Goal: Task Accomplishment & Management: Manage account settings

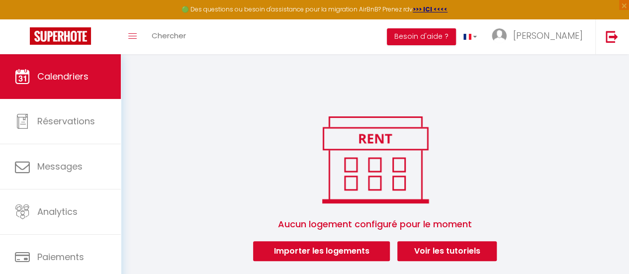
scroll to position [54, 0]
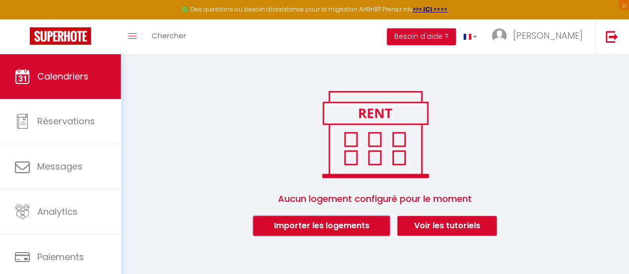
click at [335, 229] on button "Importer les logements" at bounding box center [321, 226] width 137 height 20
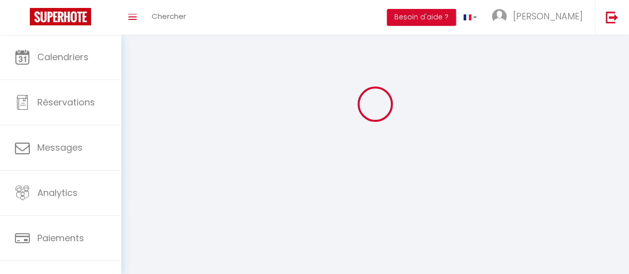
scroll to position [74, 0]
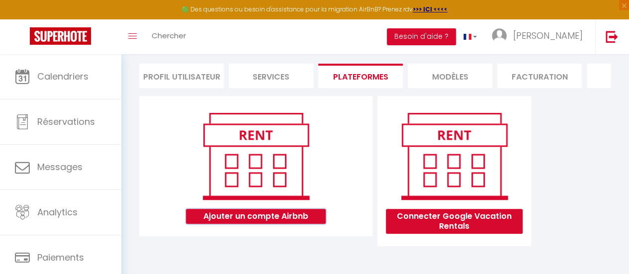
click at [311, 217] on button "Ajouter un compte Airbnb" at bounding box center [256, 216] width 140 height 15
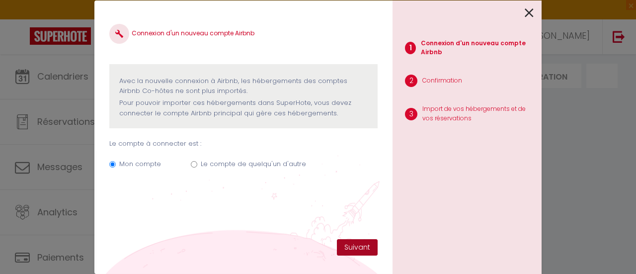
click at [348, 248] on button "Suivant" at bounding box center [357, 247] width 41 height 17
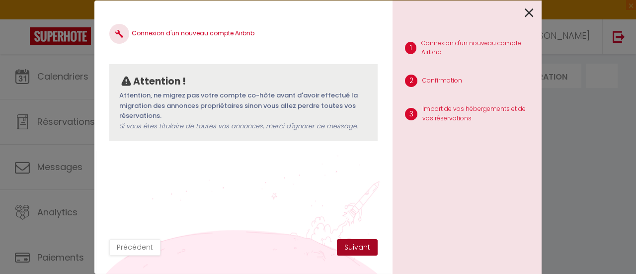
click at [348, 248] on button "Suivant" at bounding box center [357, 247] width 41 height 17
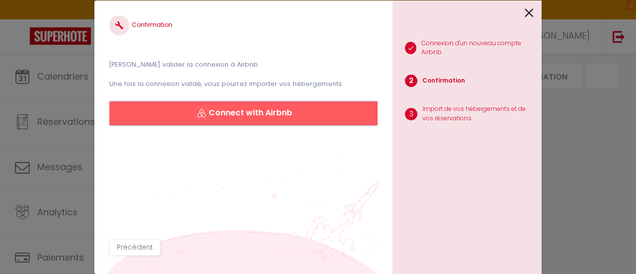
click at [280, 113] on button "Connect with Airbnb" at bounding box center [243, 113] width 268 height 24
click at [531, 12] on icon at bounding box center [529, 12] width 9 height 15
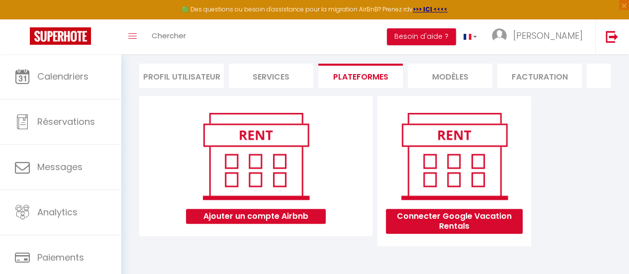
click at [187, 64] on li "Profil Utilisateur" at bounding box center [181, 76] width 84 height 24
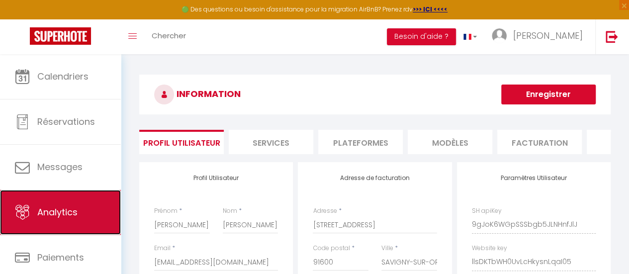
click at [65, 208] on span "Analytics" at bounding box center [57, 212] width 40 height 12
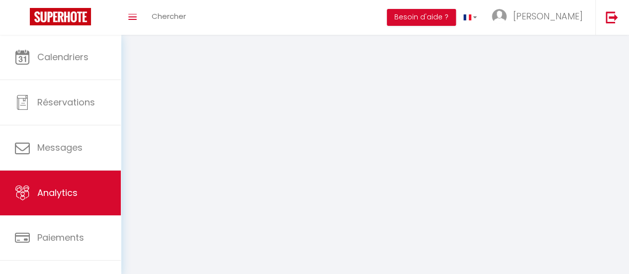
select select "2025"
select select "10"
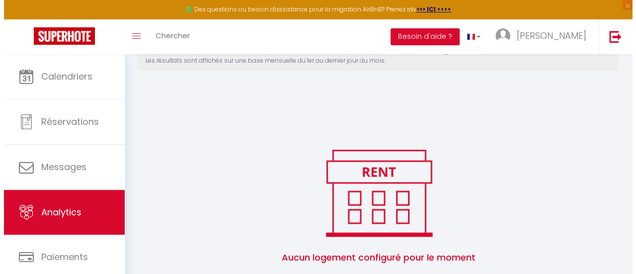
scroll to position [171, 0]
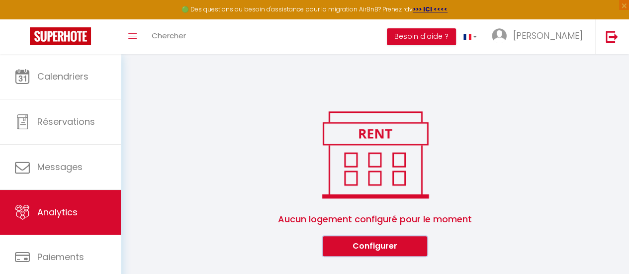
click at [361, 246] on button "Configurer" at bounding box center [375, 246] width 104 height 20
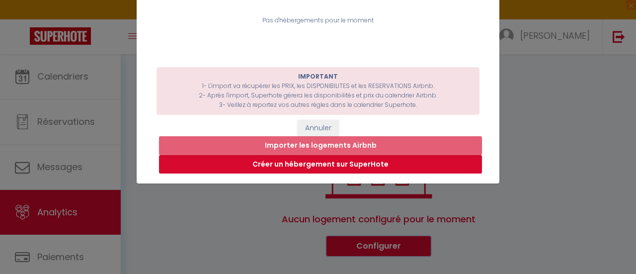
scroll to position [0, 0]
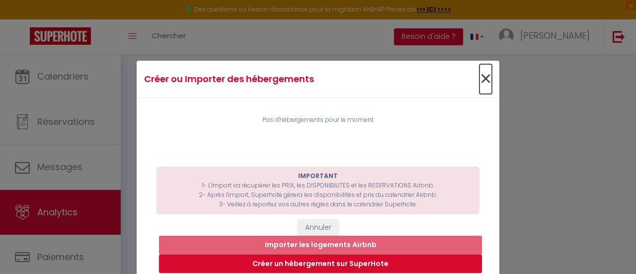
click at [480, 83] on span "×" at bounding box center [486, 79] width 12 height 30
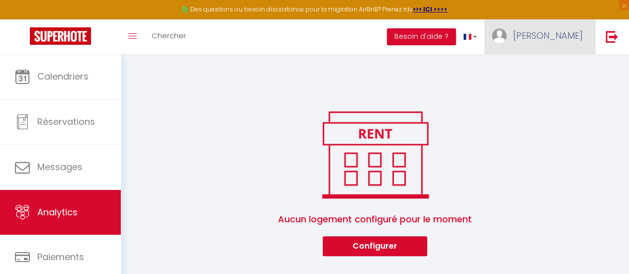
click at [566, 37] on span "[PERSON_NAME]" at bounding box center [548, 35] width 70 height 12
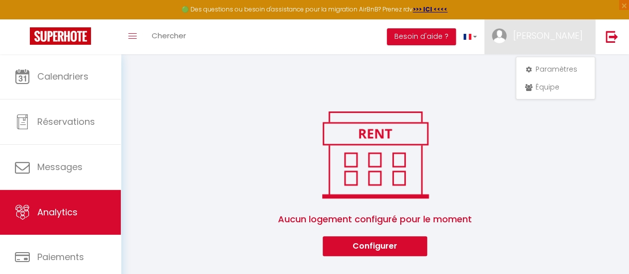
click at [503, 82] on div "Informations sur votre tableau de bord financier SuperHote n'est pas une soluti…" at bounding box center [375, 123] width 484 height 266
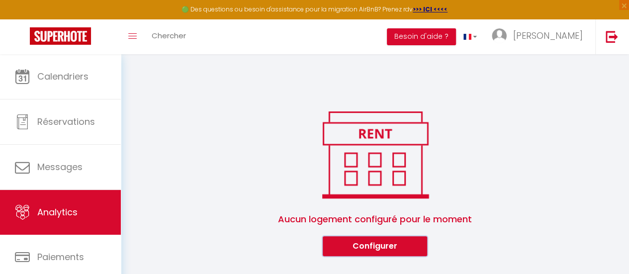
click at [382, 245] on button "Configurer" at bounding box center [375, 246] width 104 height 20
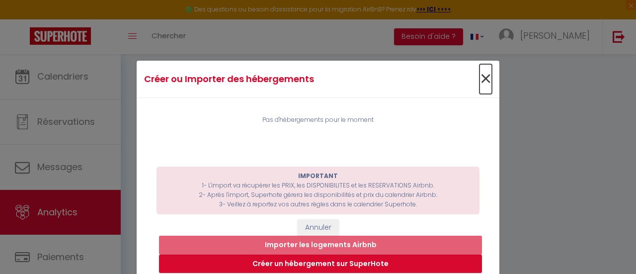
click at [483, 78] on span "×" at bounding box center [486, 79] width 12 height 30
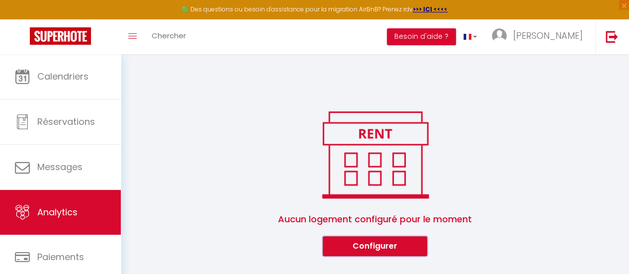
click at [347, 250] on button "Configurer" at bounding box center [375, 246] width 104 height 20
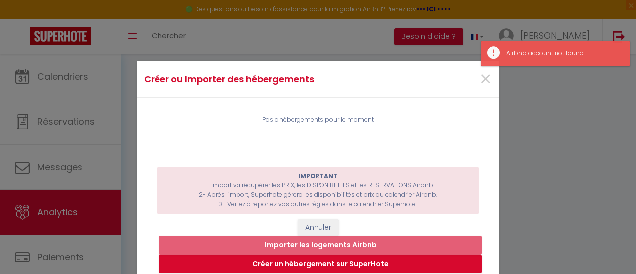
click at [595, 106] on div "Créer ou Importer des hébergements × Pas d'hébergements pour le moment IMPORTAN…" at bounding box center [318, 137] width 636 height 274
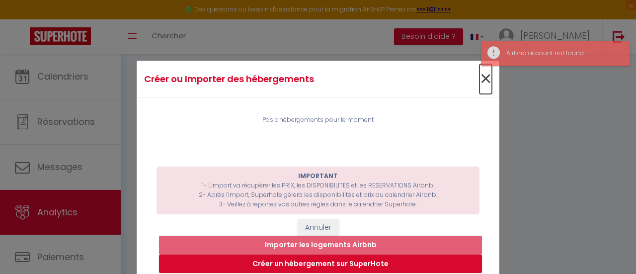
click at [485, 80] on span "×" at bounding box center [486, 79] width 12 height 30
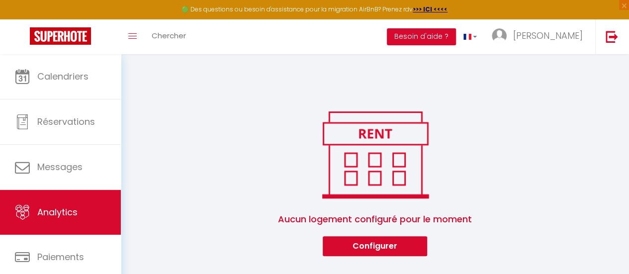
scroll to position [74, 0]
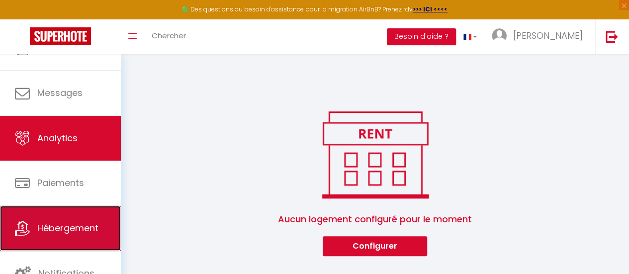
click at [80, 224] on span "Hébergement" at bounding box center [67, 228] width 61 height 12
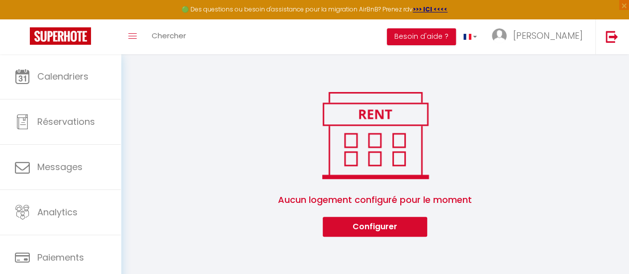
scroll to position [54, 0]
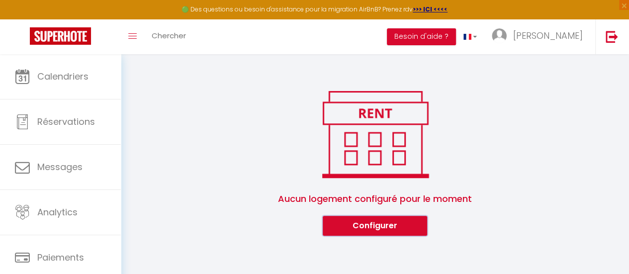
click at [376, 226] on button "Configurer" at bounding box center [375, 226] width 104 height 20
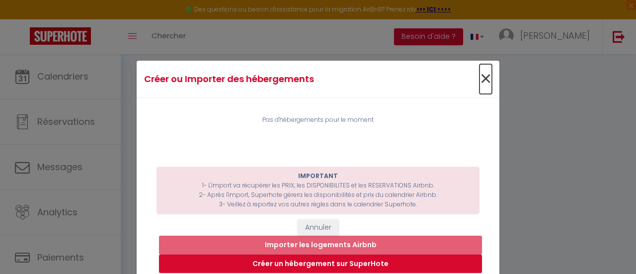
click at [485, 79] on span "×" at bounding box center [486, 79] width 12 height 30
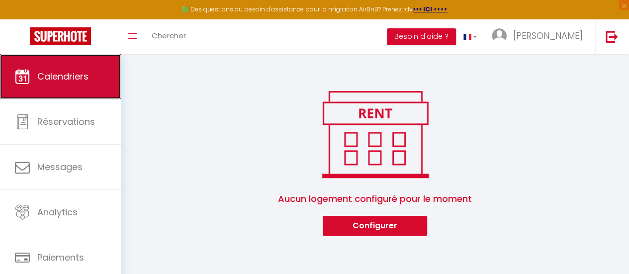
click at [95, 65] on link "Calendriers" at bounding box center [60, 76] width 121 height 45
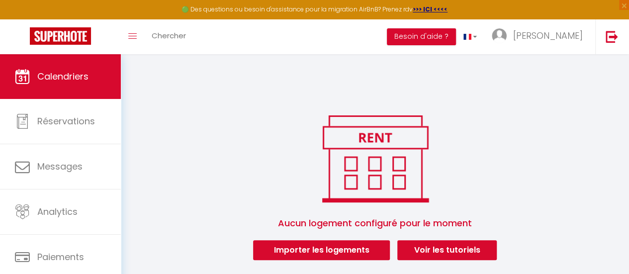
scroll to position [54, 0]
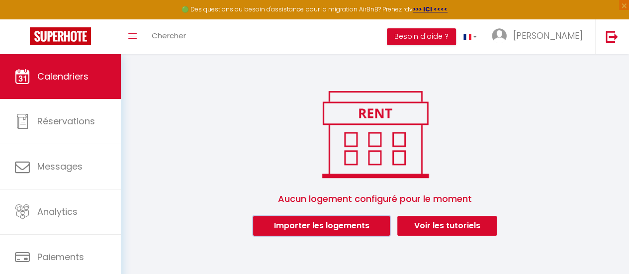
click at [332, 226] on button "Importer les logements" at bounding box center [321, 226] width 137 height 20
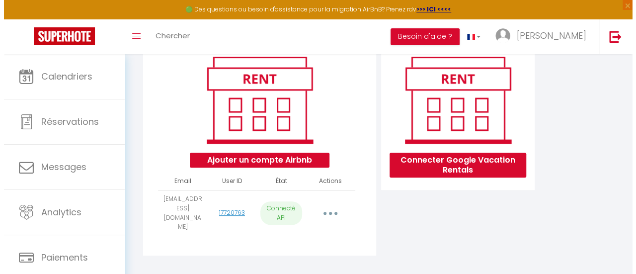
scroll to position [135, 0]
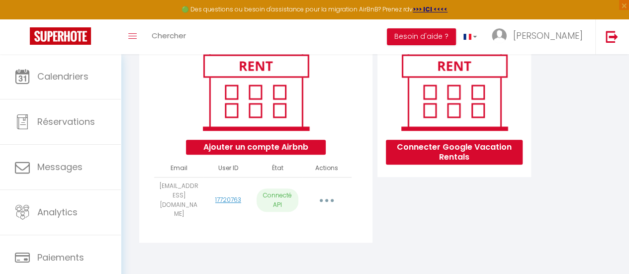
click at [323, 205] on button "button" at bounding box center [327, 200] width 26 height 19
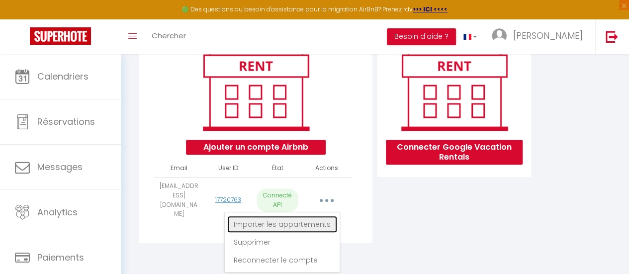
click at [305, 226] on link "Importer les appartements" at bounding box center [282, 224] width 110 height 17
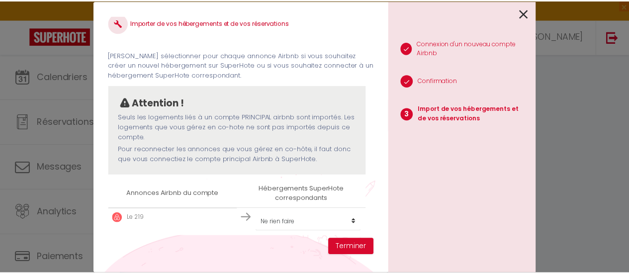
scroll to position [14, 0]
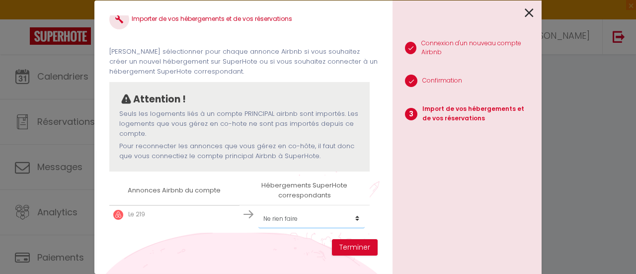
click at [354, 220] on select "Créer un nouvel hébergement Ne rien faire" at bounding box center [311, 218] width 106 height 19
select select "create_new"
click at [258, 209] on select "Créer un nouvel hébergement Ne rien faire" at bounding box center [311, 218] width 106 height 19
click at [340, 243] on button "Terminer" at bounding box center [355, 247] width 46 height 17
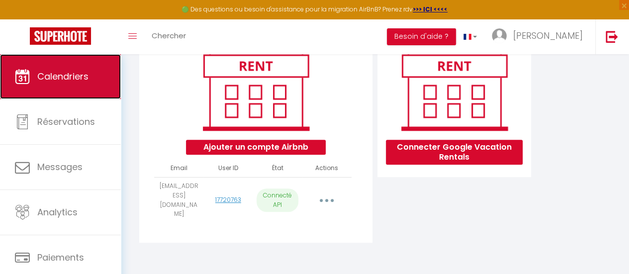
click at [57, 79] on span "Calendriers" at bounding box center [62, 76] width 51 height 12
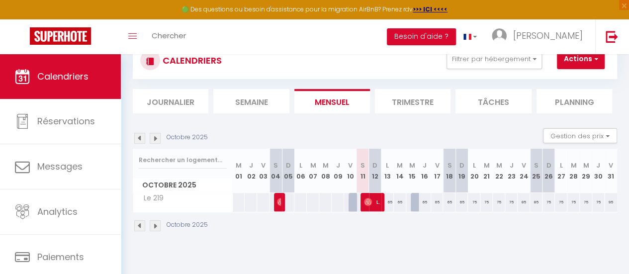
scroll to position [50, 0]
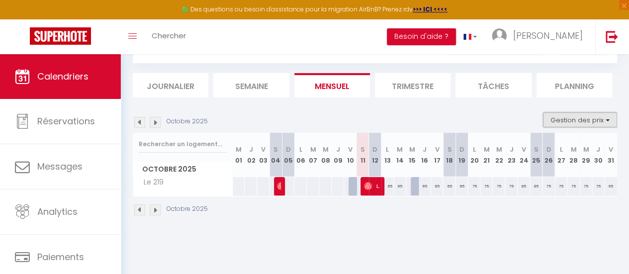
click at [555, 122] on button "Gestion des prix" at bounding box center [580, 119] width 74 height 15
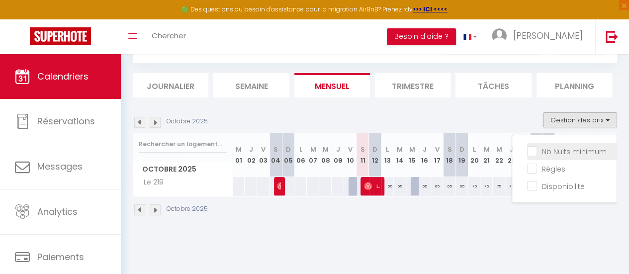
click at [554, 149] on input "Nb Nuits minimum" at bounding box center [571, 151] width 89 height 10
checkbox input "true"
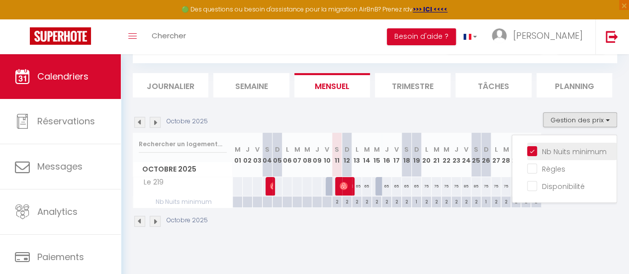
scroll to position [54, 0]
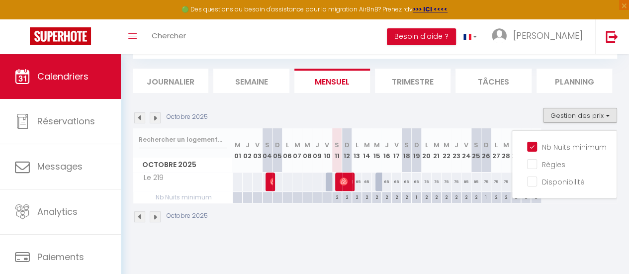
click at [385, 195] on div "2" at bounding box center [386, 196] width 9 height 9
type input "2"
type input "Jeu 16 Octobre 2025"
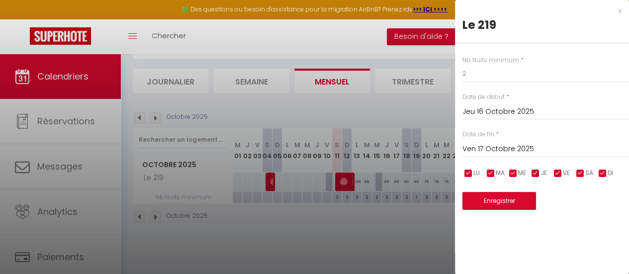
click at [537, 149] on input "Ven 17 Octobre 2025" at bounding box center [545, 149] width 167 height 13
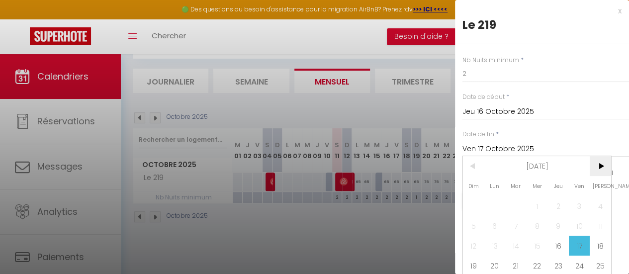
click at [597, 163] on span ">" at bounding box center [600, 166] width 21 height 20
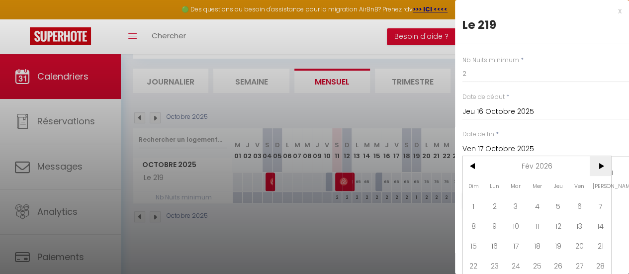
click at [597, 163] on span ">" at bounding box center [600, 166] width 21 height 20
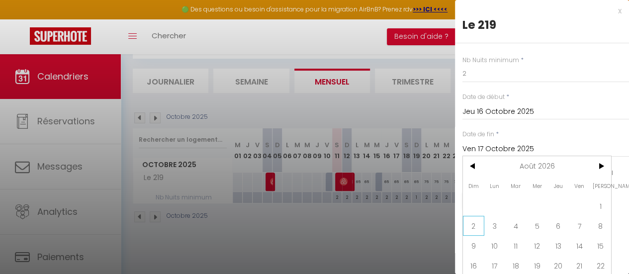
click at [480, 226] on span "2" at bounding box center [473, 226] width 21 height 20
type input "Dim 02 Août 2026"
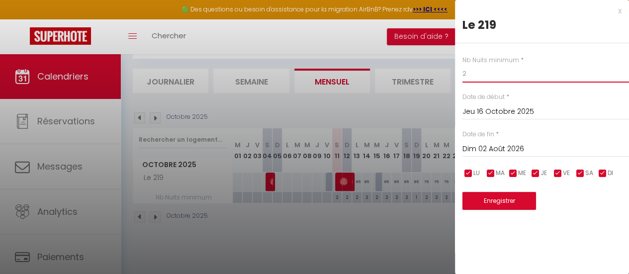
click at [468, 75] on input "2" at bounding box center [545, 74] width 167 height 18
drag, startPoint x: 468, startPoint y: 75, endPoint x: 453, endPoint y: 75, distance: 14.9
click at [453, 75] on body "🟢 Des questions ou besoin d'assistance pour la migration AirBnB? Prenez rdv >>>…" at bounding box center [314, 137] width 629 height 274
type input "1"
click at [515, 206] on button "Enregistrer" at bounding box center [499, 201] width 74 height 18
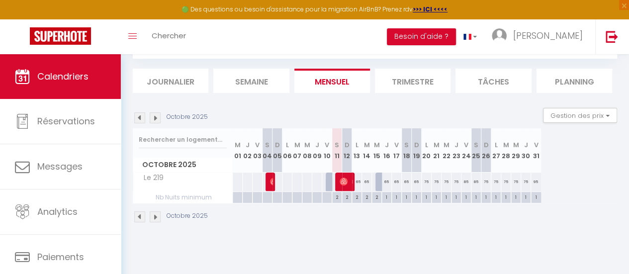
click at [355, 197] on div "2" at bounding box center [356, 196] width 9 height 9
type input "2"
type input "Lun 13 Octobre 2025"
type input "Mar 14 Octobre 2025"
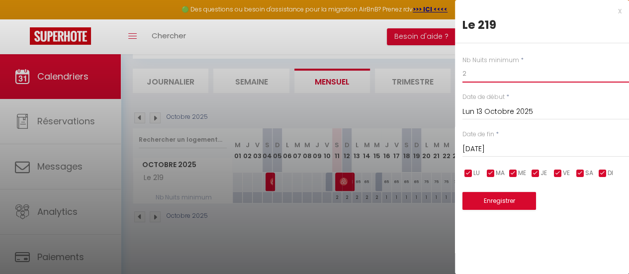
drag, startPoint x: 479, startPoint y: 77, endPoint x: 457, endPoint y: 76, distance: 21.9
click at [457, 76] on div "Nb Nuits minimum * 2 Date de début * Lun 13 Octobre 2025 < Oct 2025 > Dim Lun M…" at bounding box center [542, 126] width 174 height 167
type input "1"
click at [485, 199] on button "Enregistrer" at bounding box center [499, 201] width 74 height 18
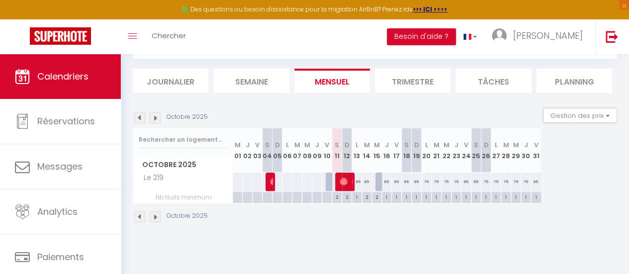
click at [355, 195] on div "1" at bounding box center [356, 196] width 9 height 9
type input "1"
type input "Lun 13 Octobre 2025"
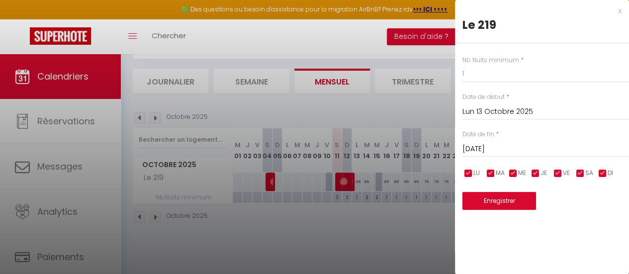
click at [538, 148] on input "Mar 14 Octobre 2025" at bounding box center [545, 149] width 167 height 13
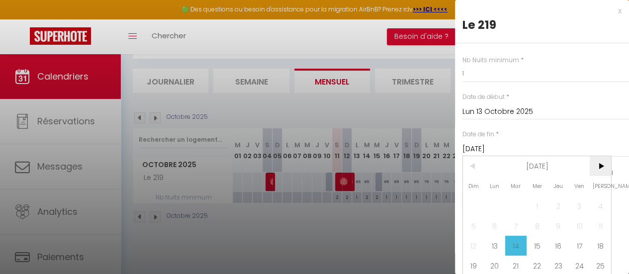
click at [603, 164] on span ">" at bounding box center [600, 166] width 21 height 20
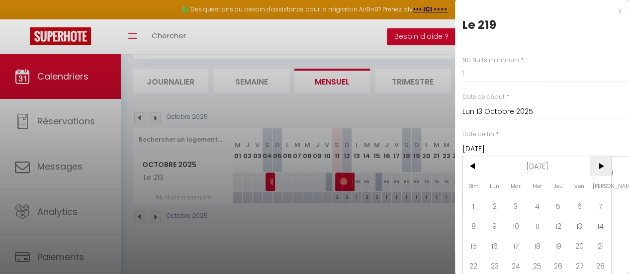
click at [603, 164] on span ">" at bounding box center [600, 166] width 21 height 20
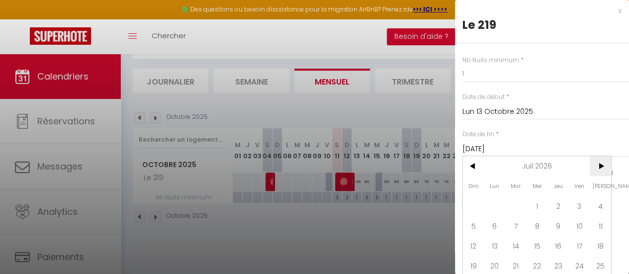
click at [603, 164] on span ">" at bounding box center [600, 166] width 21 height 20
click at [522, 213] on span "1" at bounding box center [515, 206] width 21 height 20
type input "Mar 01 Septembre 2026"
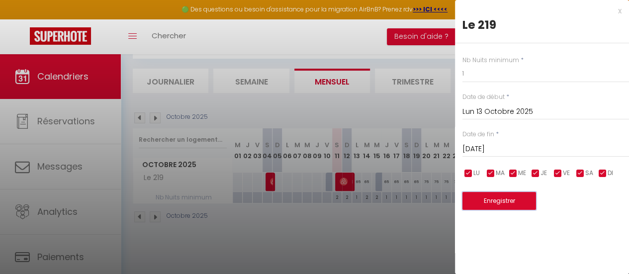
click at [496, 203] on button "Enregistrer" at bounding box center [499, 201] width 74 height 18
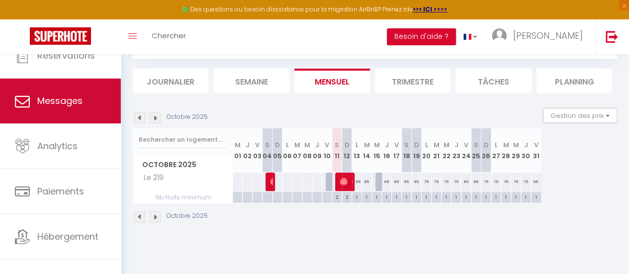
scroll to position [74, 0]
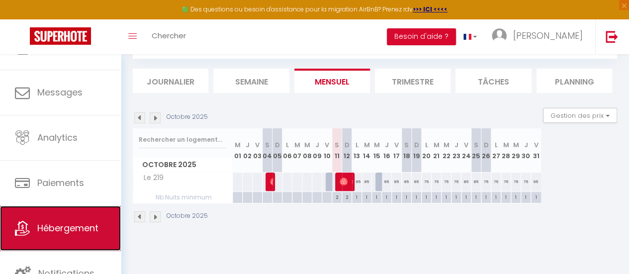
click at [64, 218] on link "Hébergement" at bounding box center [60, 228] width 121 height 45
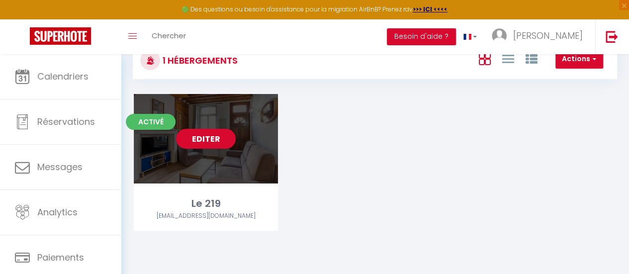
scroll to position [54, 0]
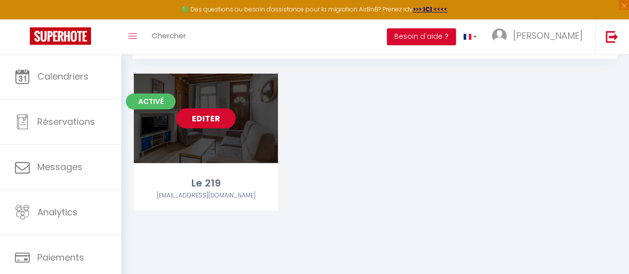
click at [191, 124] on link "Editer" at bounding box center [206, 118] width 60 height 20
select select "3"
select select "2"
select select "1"
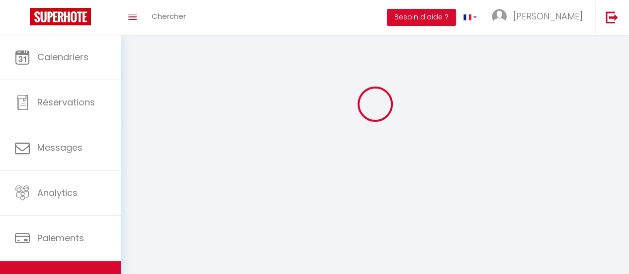
select select
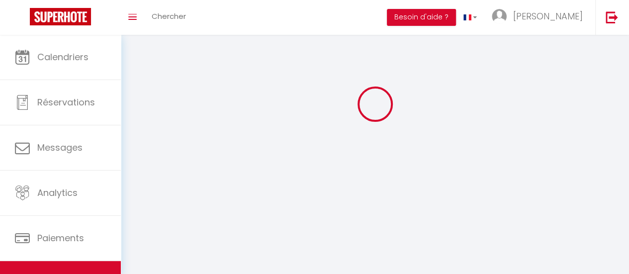
select select
checkbox input "false"
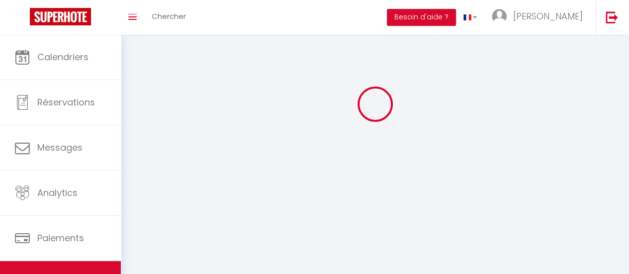
select select
select select "1"
select select "28"
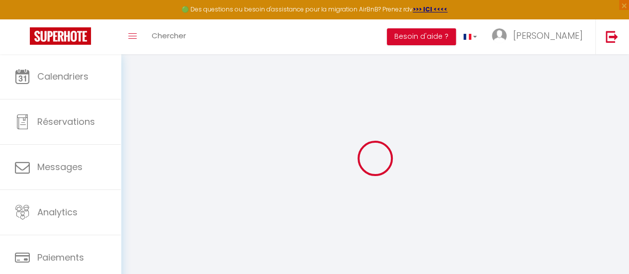
select select
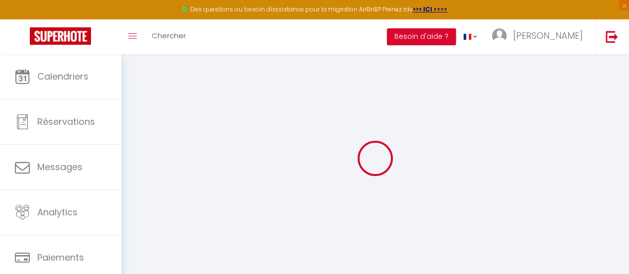
select select
checkbox input "false"
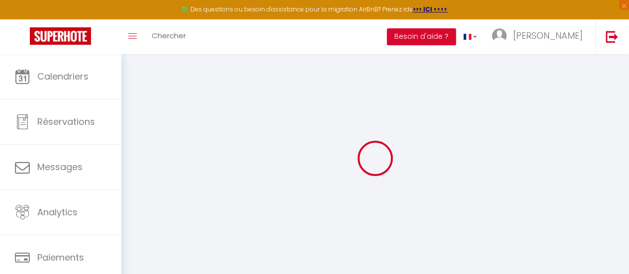
select select
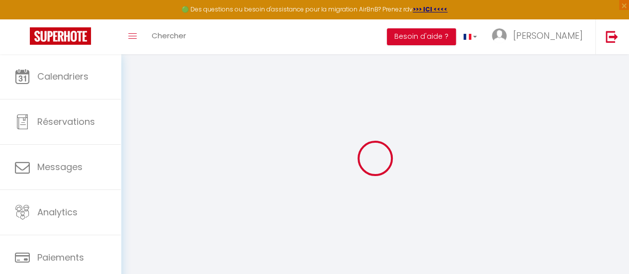
select select
checkbox input "false"
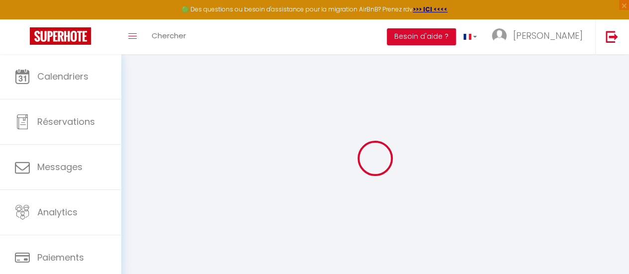
checkbox input "false"
select select
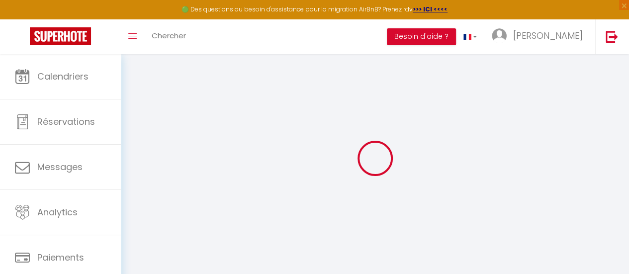
select select
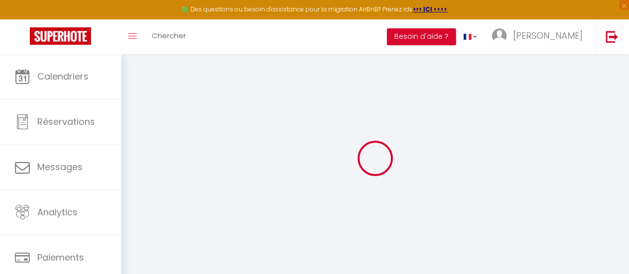
checkbox input "false"
select select
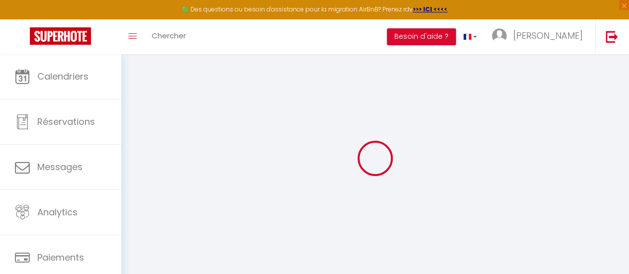
select select
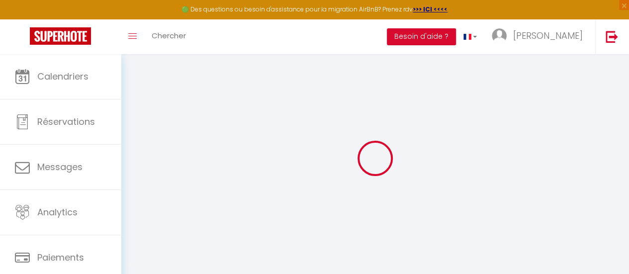
select select
checkbox input "false"
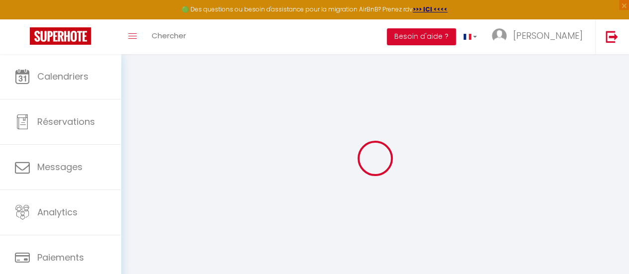
checkbox input "false"
select select
type input "Le 219"
select select "houses"
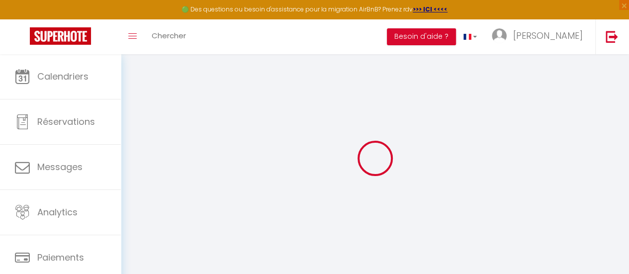
select select "6"
select select "2"
type input "79"
type input "25"
select select
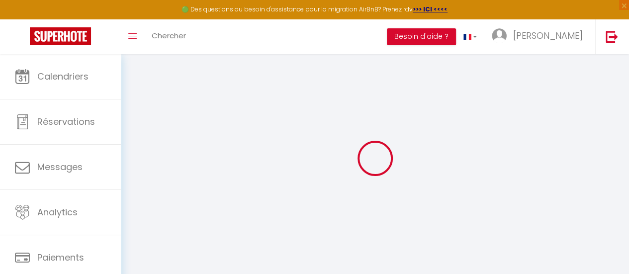
select select
type input "219 Rue Béranger"
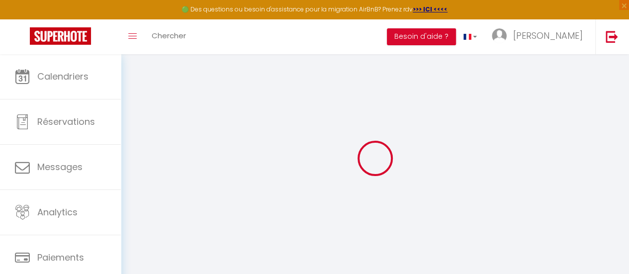
type input "80000"
type input "Amiens"
type input "[EMAIL_ADDRESS][DOMAIN_NAME]"
select select
checkbox input "false"
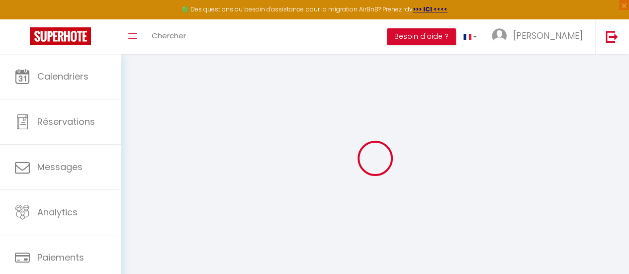
checkbox input "false"
select select
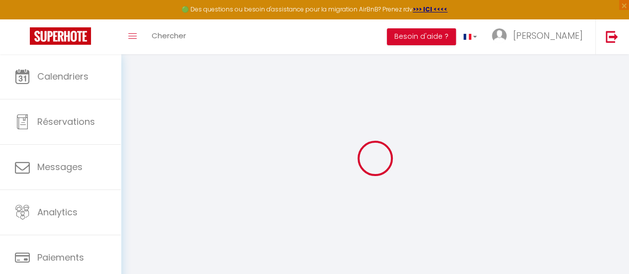
type input "0"
select select
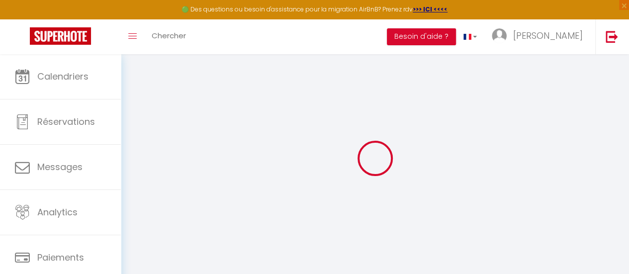
select select
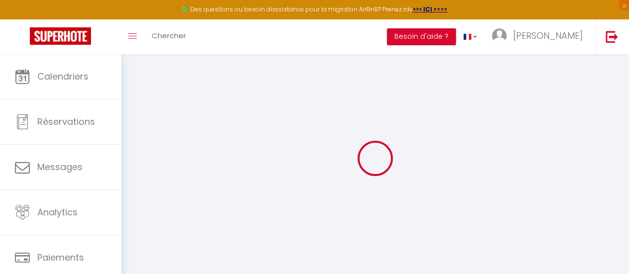
checkbox input "false"
select select
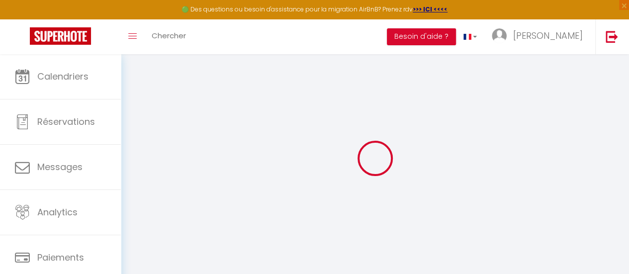
select select
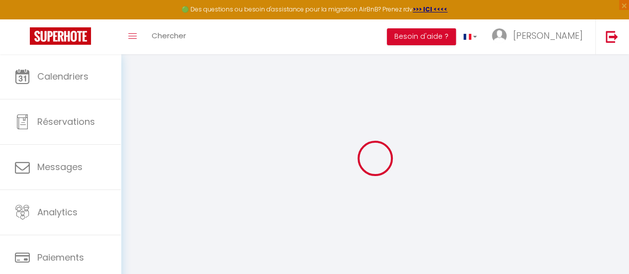
checkbox input "false"
select select
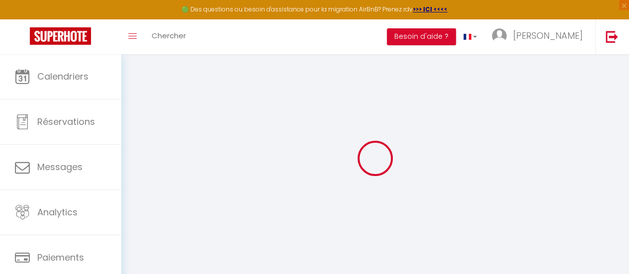
checkbox input "false"
select select
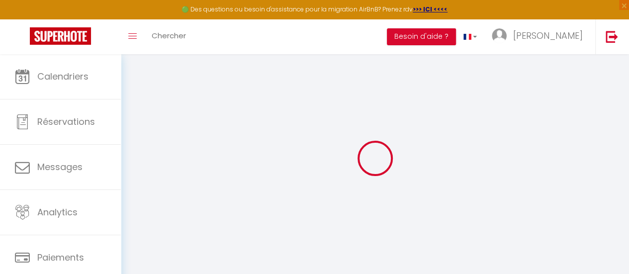
checkbox input "false"
select select "16:00"
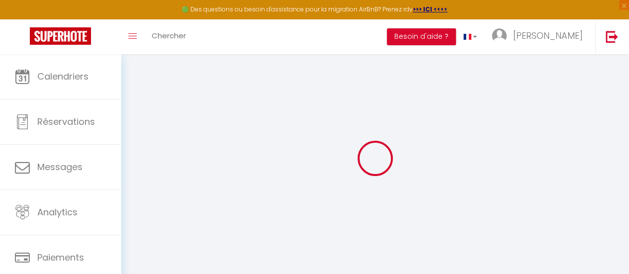
select select "23:45"
select select "11:00"
select select "30"
select select "120"
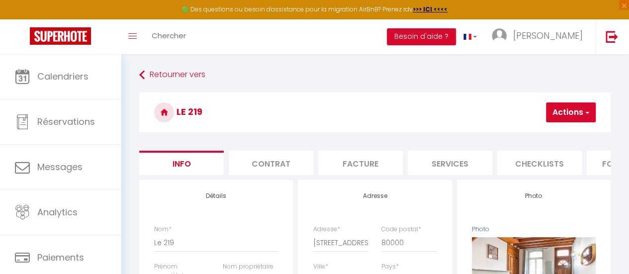
select select
checkbox input "false"
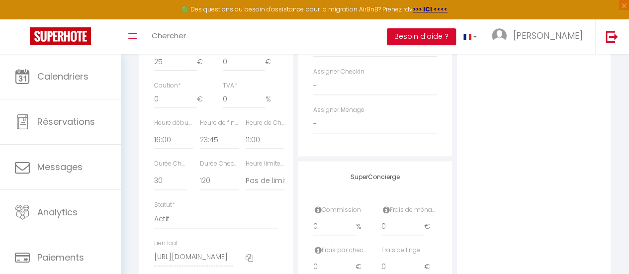
scroll to position [497, 0]
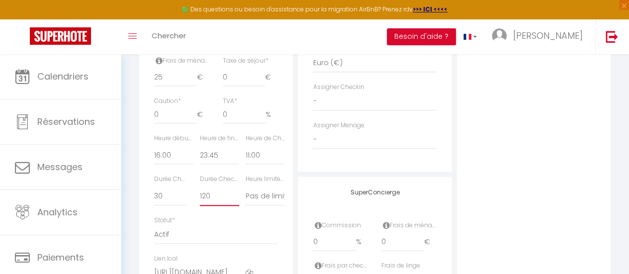
click at [209, 206] on select "15 30 45 60 75 90 105 120 135 150 165 180 195 210" at bounding box center [219, 196] width 39 height 19
select select "15"
click at [200, 203] on select "15 30 45 60 75 90 105 120 135 150 165 180 195 210" at bounding box center [219, 196] width 39 height 19
select select
checkbox input "false"
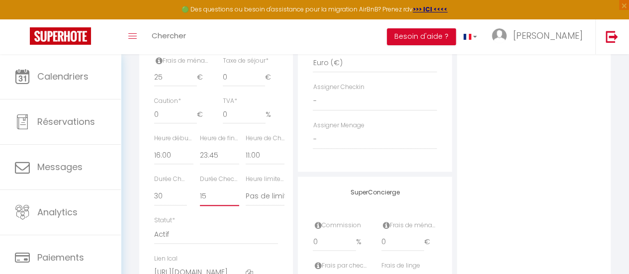
checkbox input "false"
click at [178, 206] on select "15 30 45 60 75 90 105 120 135 150 165 180 195 210" at bounding box center [170, 196] width 33 height 19
select select "15"
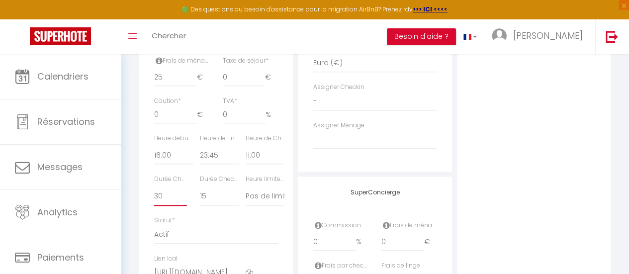
click at [154, 203] on select "15 30 45 60 75 90 105 120 135 150 165 180 195 210" at bounding box center [170, 196] width 33 height 19
select select
checkbox input "false"
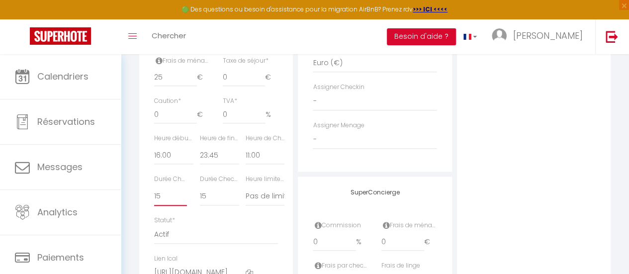
checkbox input "false"
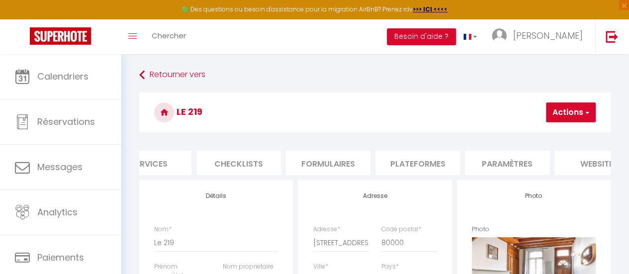
scroll to position [0, 334]
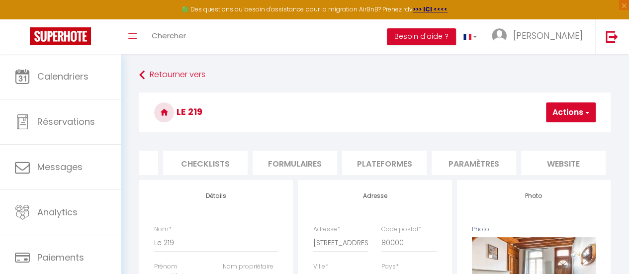
click at [480, 158] on li "Paramètres" at bounding box center [473, 163] width 84 height 24
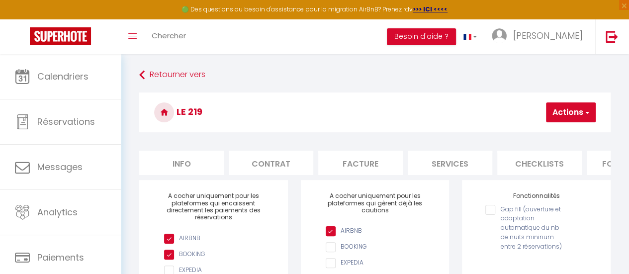
click at [157, 162] on li "Info" at bounding box center [181, 163] width 84 height 24
select select
checkbox input "false"
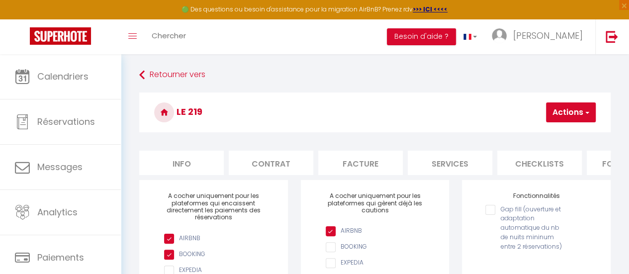
checkbox input "false"
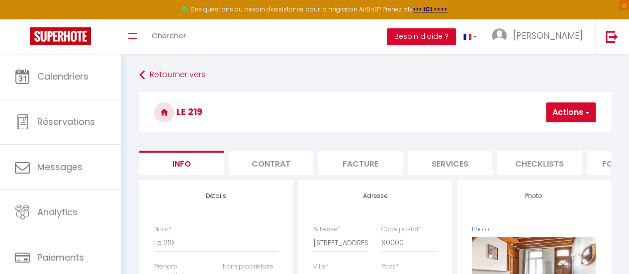
click at [565, 114] on button "Actions" at bounding box center [571, 112] width 50 height 20
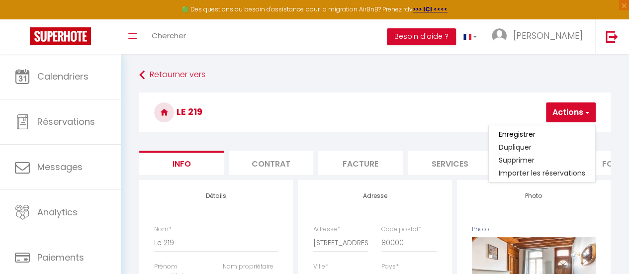
click at [548, 131] on link "Enregistrer" at bounding box center [542, 134] width 106 height 13
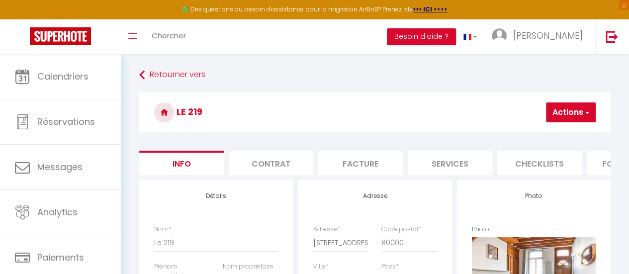
click at [562, 113] on button "Actions" at bounding box center [571, 112] width 50 height 20
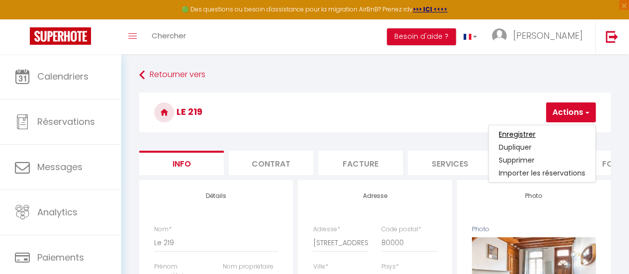
click at [512, 136] on input "Enregistrer" at bounding box center [517, 134] width 37 height 10
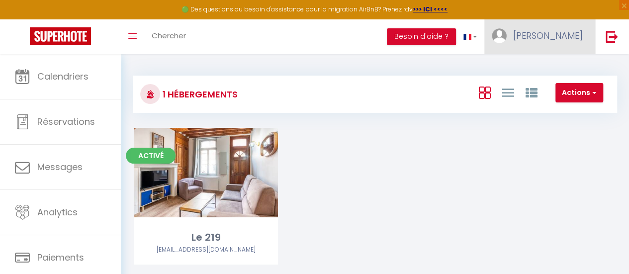
click at [578, 36] on span "[PERSON_NAME]" at bounding box center [548, 35] width 70 height 12
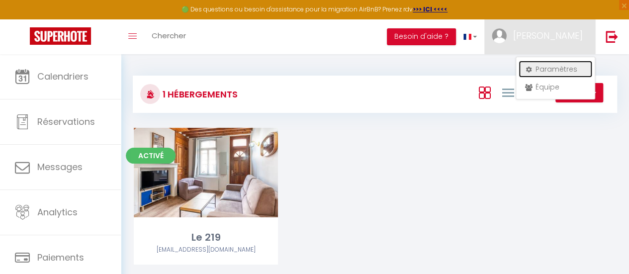
click at [556, 68] on link "Paramètres" at bounding box center [555, 69] width 74 height 17
select select "75"
select select "28"
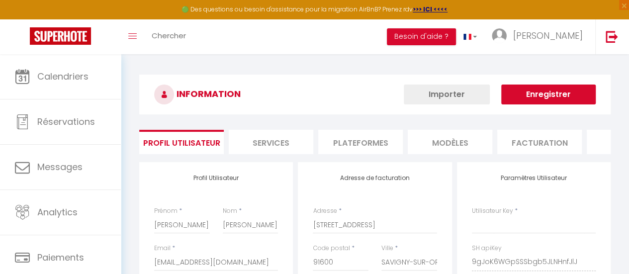
type input "9gJoK6WGpSSSbgb5JLNHnfJlJ"
type input "llsDKTbWH0UvLcHkysnLqaI05"
type input "[URL][DOMAIN_NAME]"
select select "fr"
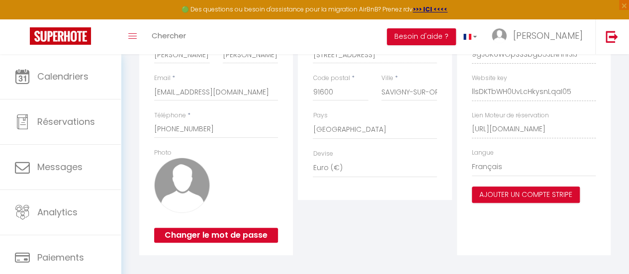
scroll to position [186, 0]
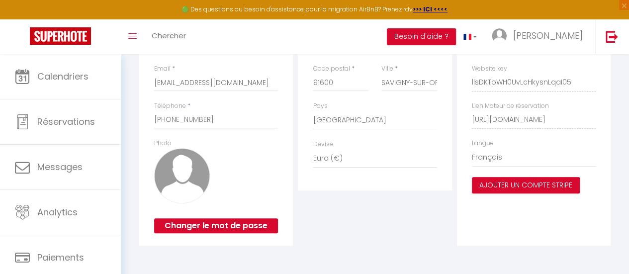
click at [203, 166] on img at bounding box center [181, 175] width 55 height 55
click at [195, 175] on img at bounding box center [181, 175] width 55 height 55
click at [173, 166] on img at bounding box center [181, 175] width 55 height 55
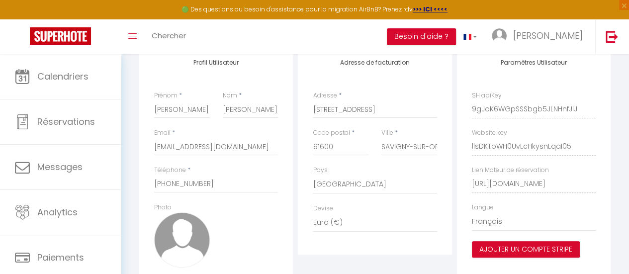
scroll to position [137, 0]
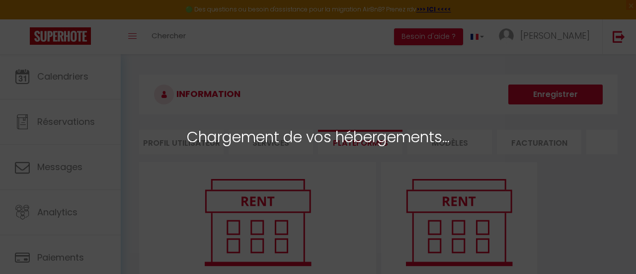
select select
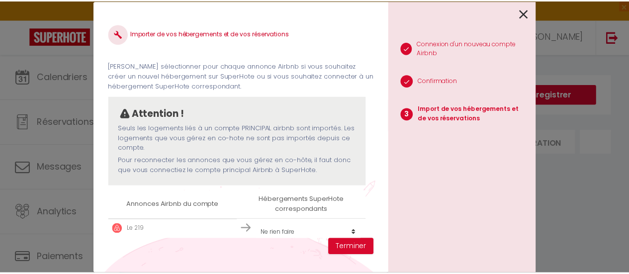
scroll to position [14, 0]
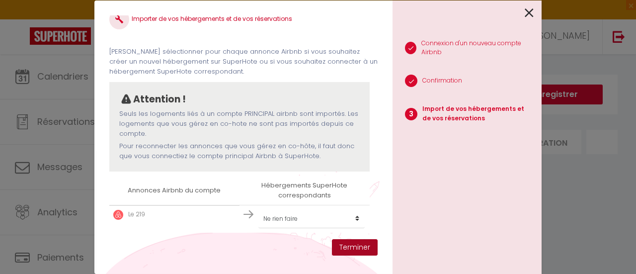
click at [350, 244] on button "Terminer" at bounding box center [355, 247] width 46 height 17
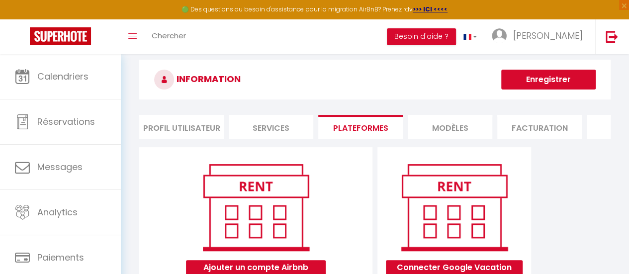
scroll to position [0, 0]
